Goal: Information Seeking & Learning: Check status

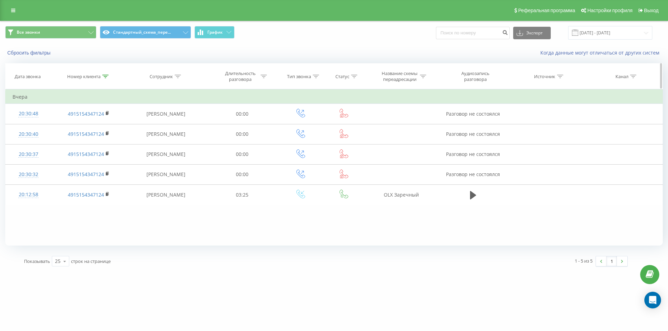
click at [105, 78] on icon at bounding box center [105, 76] width 6 height 3
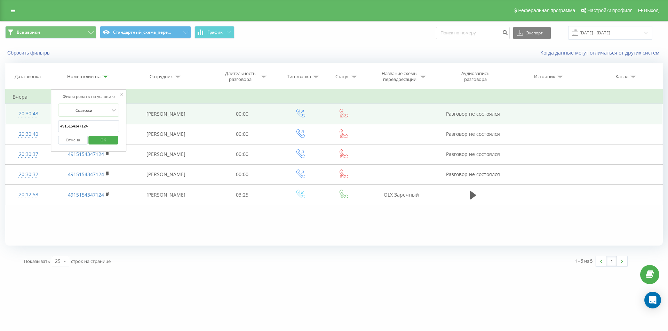
drag, startPoint x: 90, startPoint y: 126, endPoint x: 26, endPoint y: 111, distance: 66.1
click at [27, 113] on table "Фильтровать по условию Содержит 4915154347124 Отмена OK Фильтровать по условию …" at bounding box center [333, 147] width 657 height 116
paste input "380963033863"
type input "380963033863"
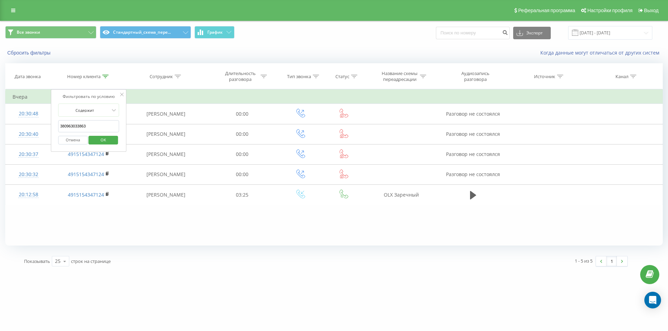
click at [112, 138] on span "OK" at bounding box center [103, 140] width 19 height 11
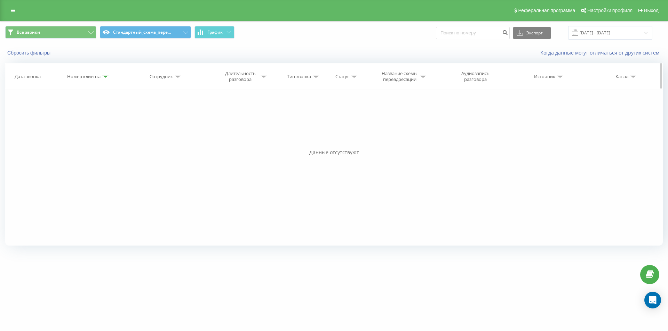
click at [107, 75] on icon at bounding box center [105, 76] width 6 height 3
click at [74, 142] on button "Отмена" at bounding box center [73, 140] width 30 height 9
click at [11, 8] on icon at bounding box center [13, 10] width 4 height 5
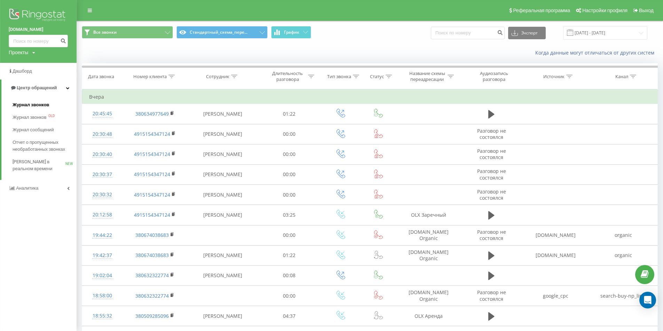
click at [40, 107] on span "Журнал звонков" at bounding box center [31, 105] width 37 height 7
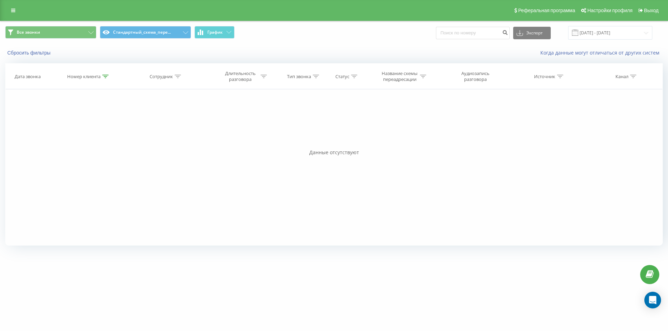
click at [17, 9] on link at bounding box center [13, 11] width 13 height 10
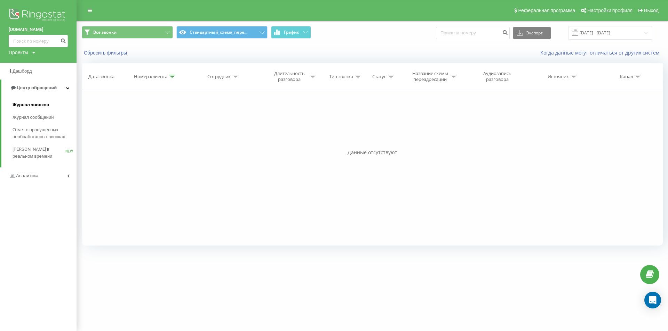
click at [22, 104] on span "Журнал звонков" at bounding box center [31, 105] width 37 height 7
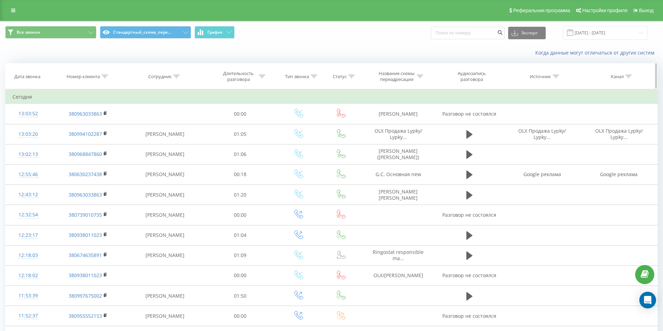
click at [104, 75] on icon at bounding box center [105, 76] width 6 height 3
click at [94, 119] on form "Содержит Отмена OK" at bounding box center [87, 126] width 61 height 45
click at [96, 123] on input "text" at bounding box center [87, 126] width 61 height 12
paste input "380671034060"
click button "OK" at bounding box center [103, 140] width 30 height 9
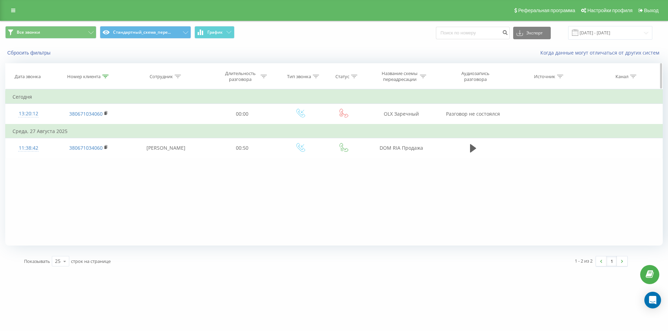
click at [105, 78] on icon at bounding box center [105, 76] width 6 height 3
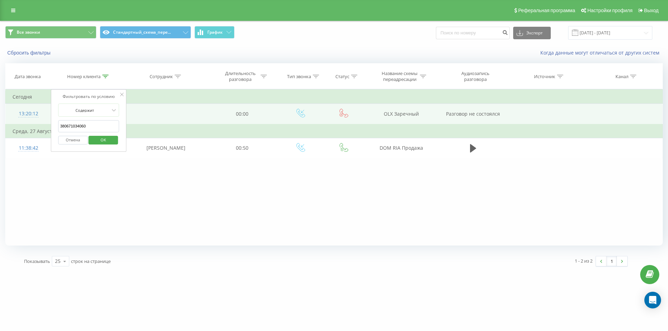
drag, startPoint x: 91, startPoint y: 126, endPoint x: 50, endPoint y: 119, distance: 41.5
click at [50, 119] on table "Фильтровать по условию Содержит 380671034060 Отмена OK Фильтровать по условию С…" at bounding box center [333, 123] width 657 height 69
paste input "84838282"
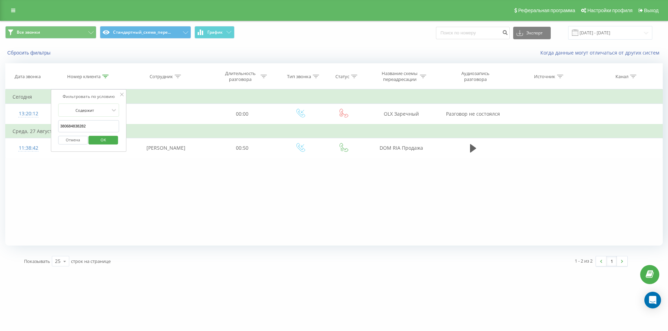
type input "380684838282"
click at [99, 139] on span "OK" at bounding box center [103, 140] width 19 height 11
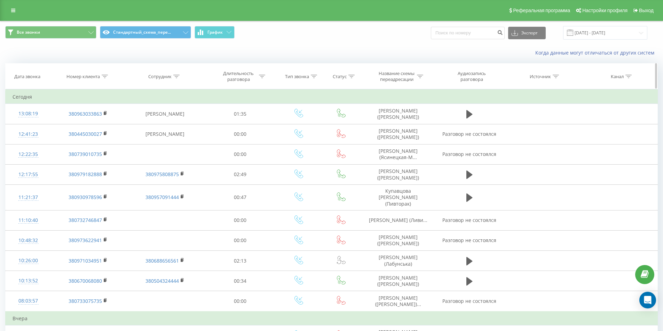
click at [104, 78] on div at bounding box center [105, 77] width 6 height 6
click at [78, 139] on button "Отмена" at bounding box center [72, 140] width 30 height 9
